Goal: Information Seeking & Learning: Find specific page/section

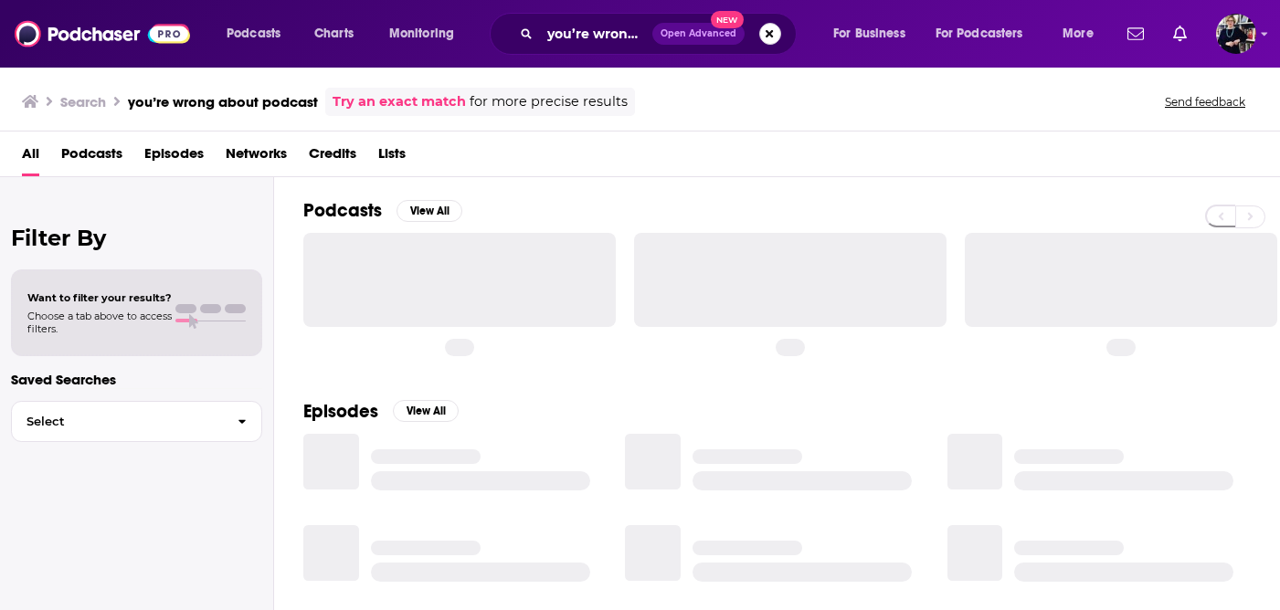
click at [779, 31] on button "Search podcasts, credits, & more..." at bounding box center [770, 34] width 22 height 22
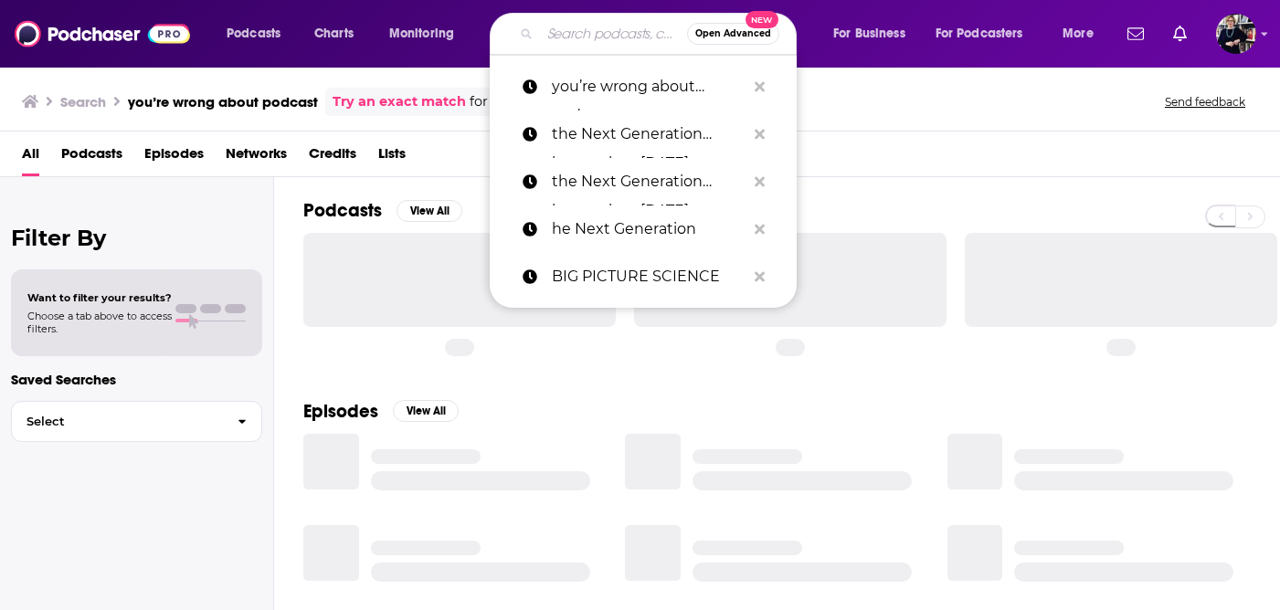
paste input "[PERSON_NAME] podcast"
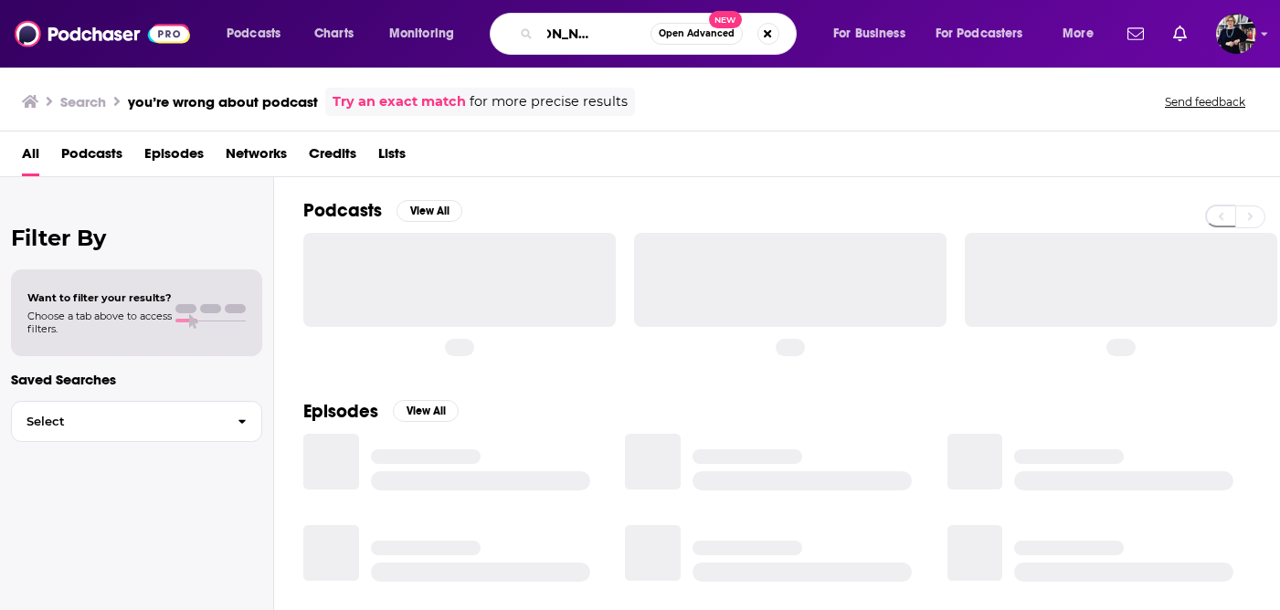
type input "[PERSON_NAME] podcast"
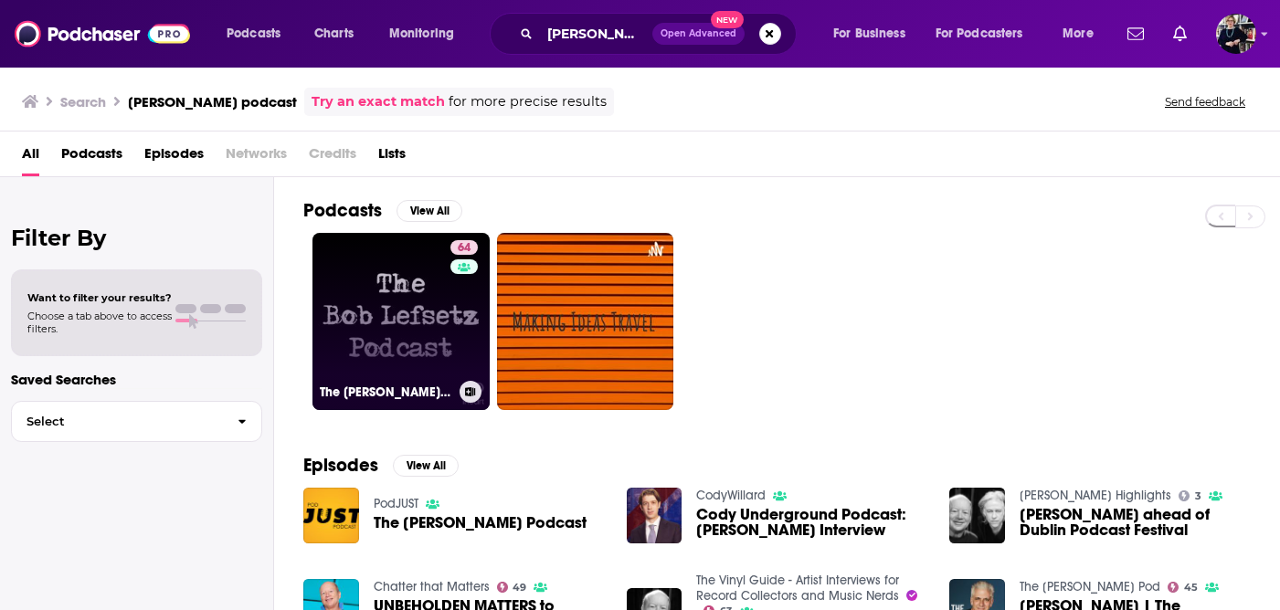
click at [404, 320] on link "64 The [PERSON_NAME] Podcast" at bounding box center [400, 321] width 177 height 177
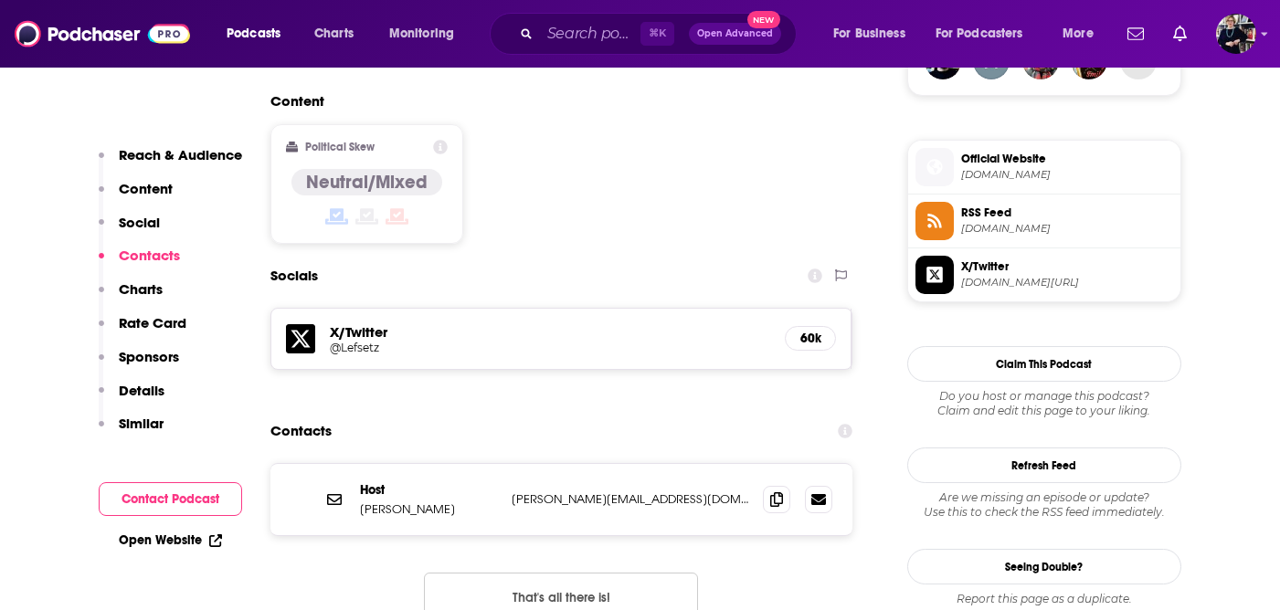
scroll to position [1414, 0]
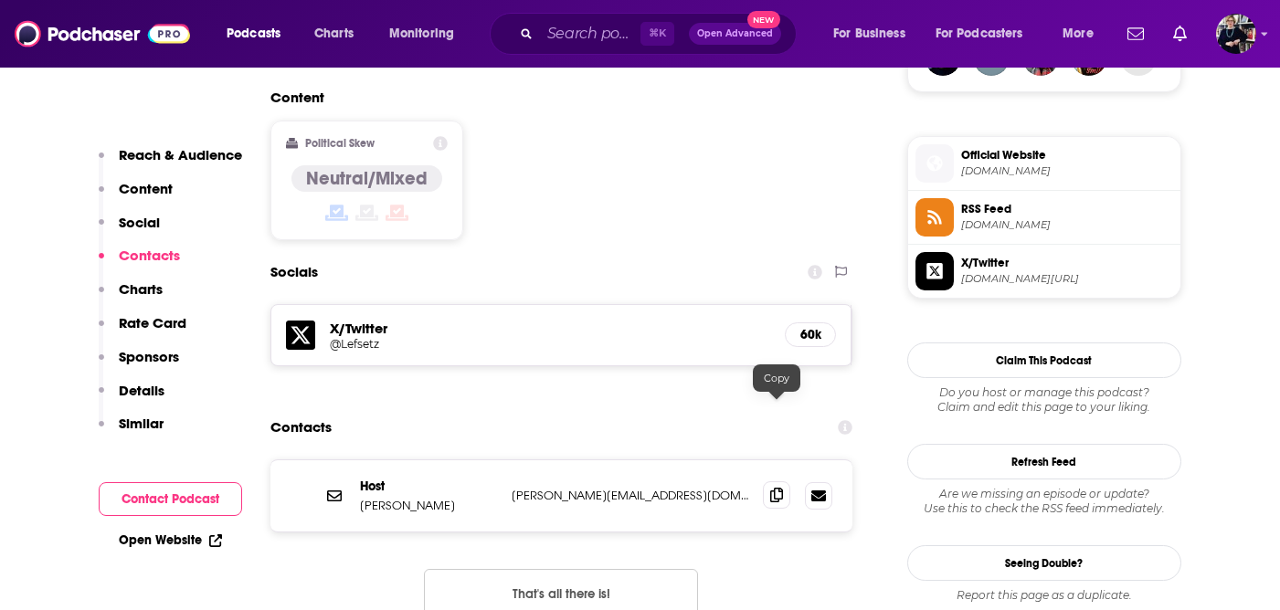
click at [774, 488] on icon at bounding box center [776, 495] width 13 height 15
